Goal: Navigation & Orientation: Find specific page/section

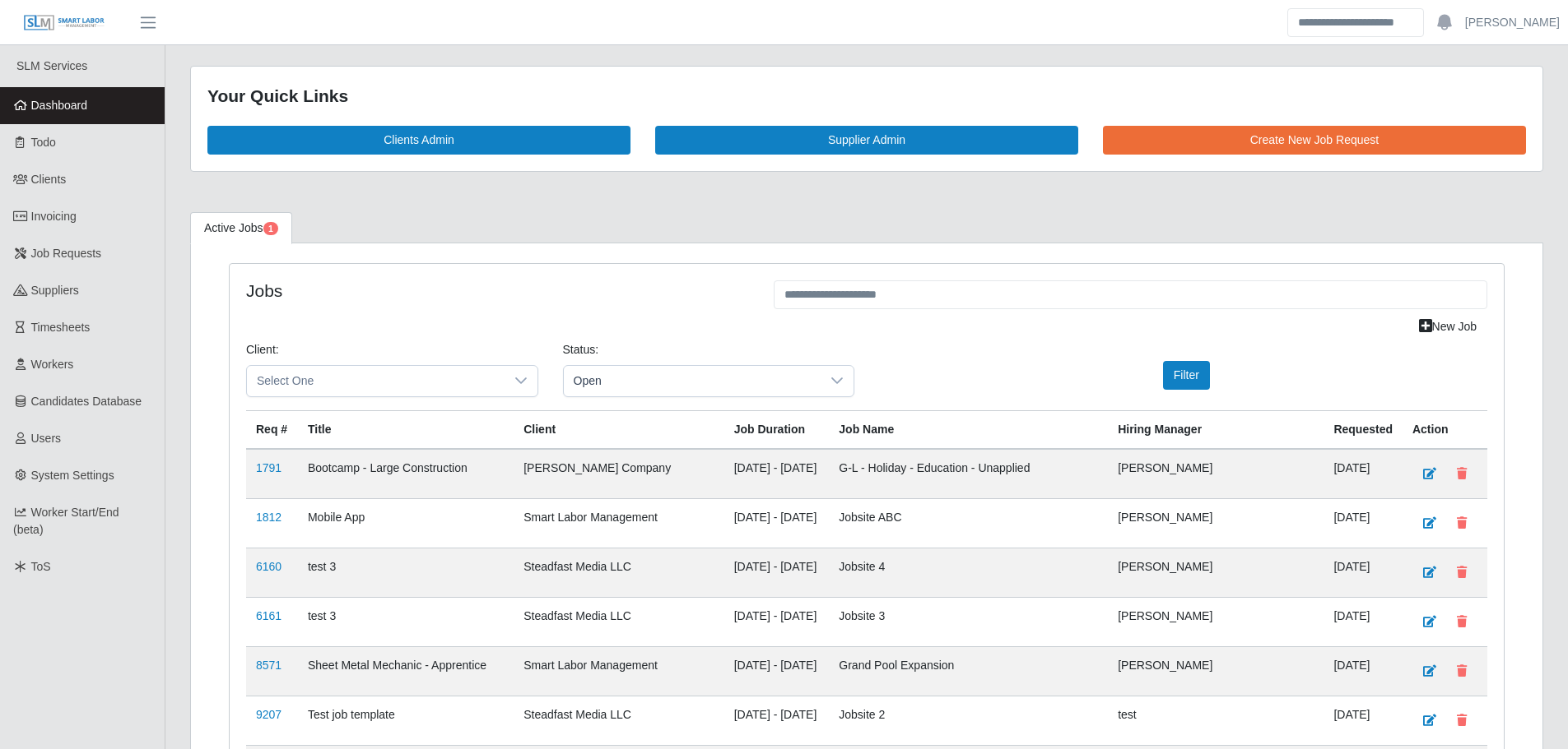
click at [108, 104] on link "Dashboard" at bounding box center [82, 105] width 164 height 37
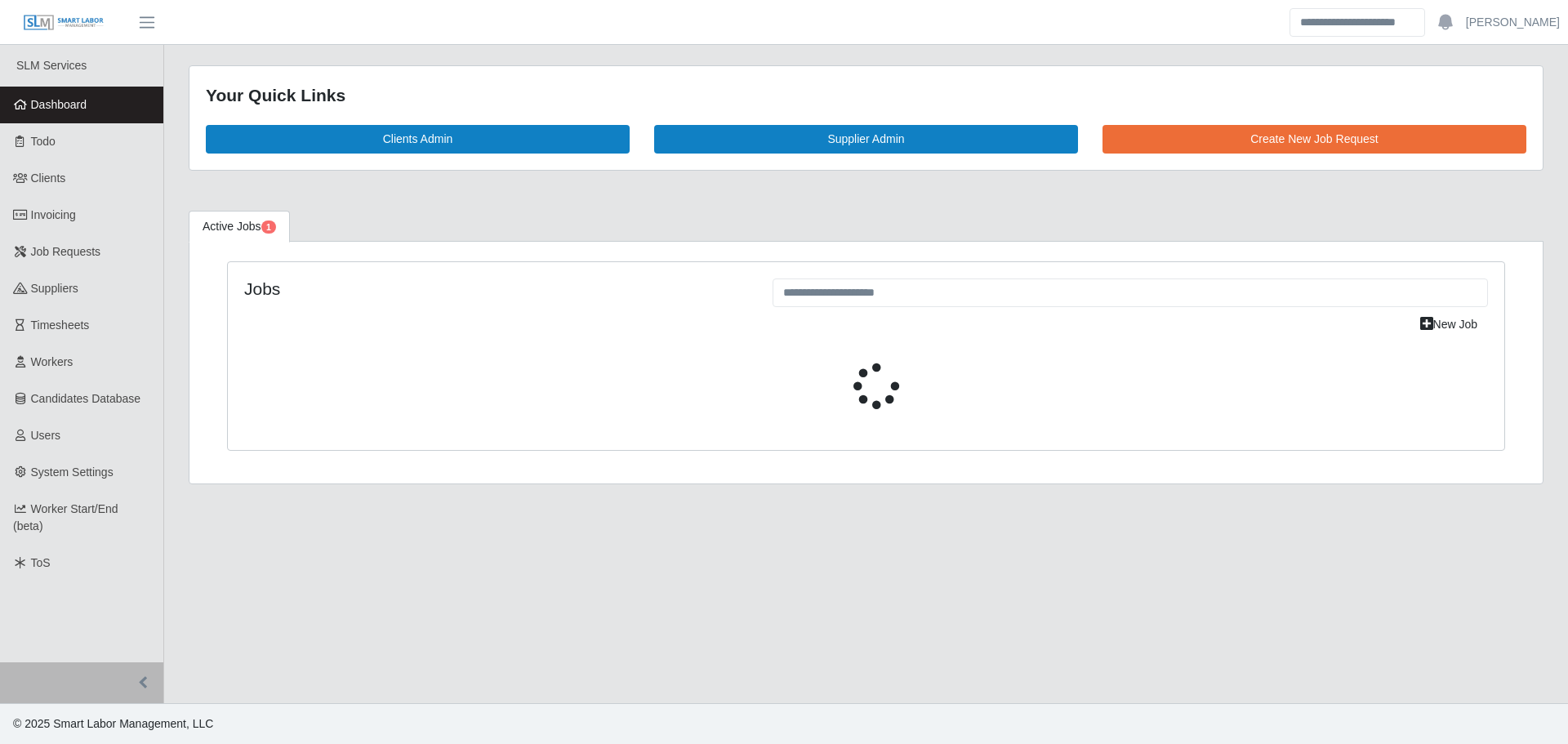
click at [88, 103] on link "Dashboard" at bounding box center [81, 104] width 163 height 37
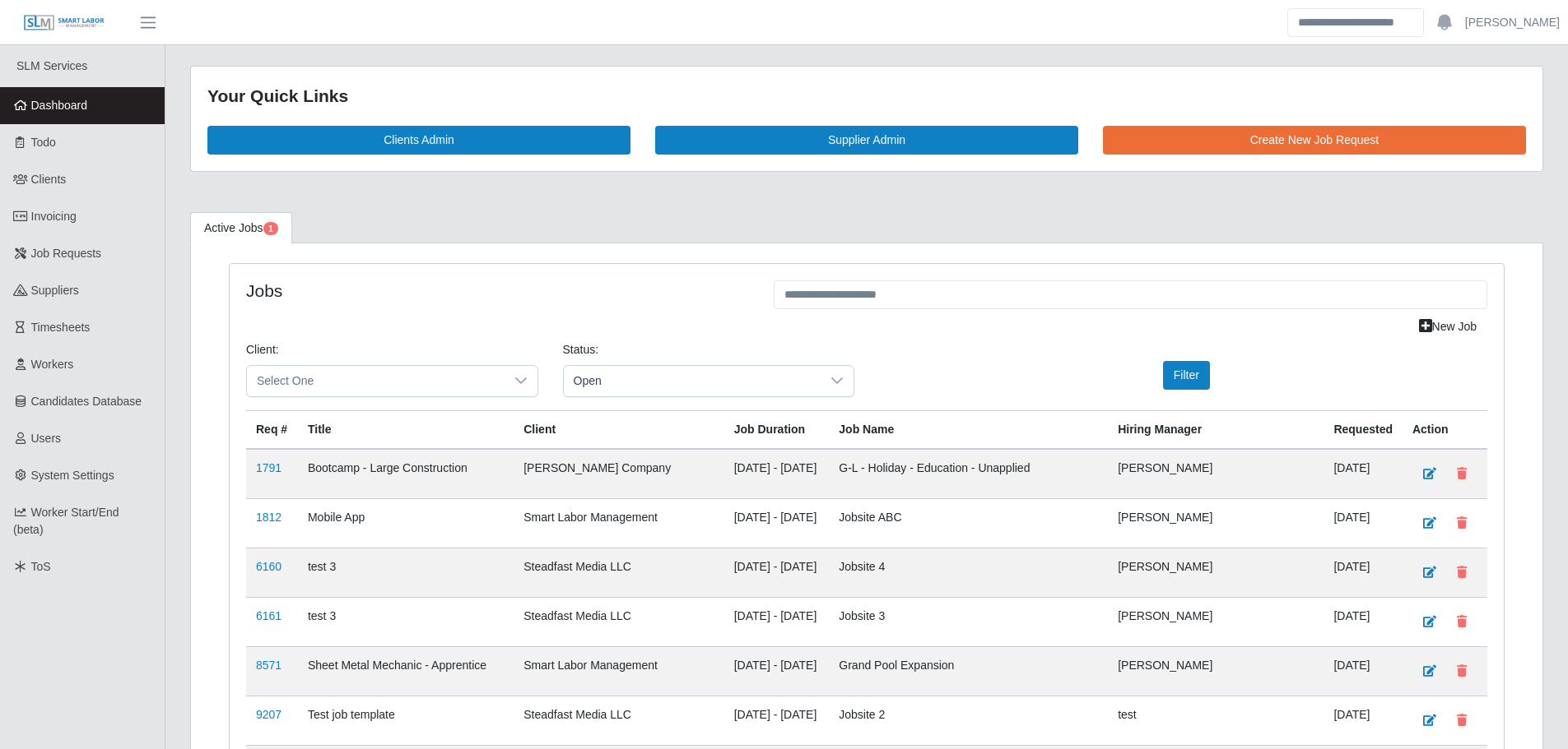
click at [66, 109] on span "Dashboard" at bounding box center [59, 105] width 57 height 13
